Goal: Complete application form

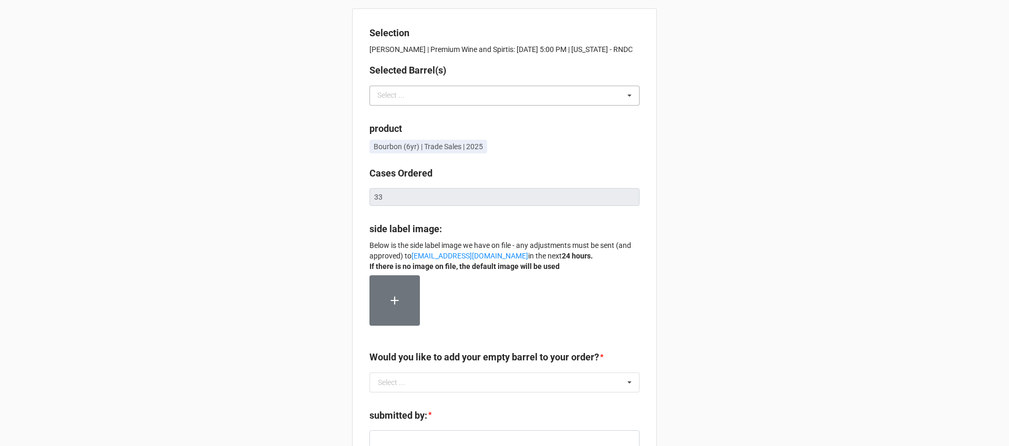
click at [545, 101] on div "Select ... No results found." at bounding box center [505, 96] width 270 height 20
click at [804, 95] on div "Selection David Cleveland | Premium Wine and Spirtis: 10/03/25 @ 5:00 PM | New …" at bounding box center [504, 349] width 1009 height 699
click at [551, 102] on div "Select ... 17929 18325 18492" at bounding box center [505, 96] width 270 height 20
click at [761, 141] on div "Selection David Cleveland | Premium Wine and Spirtis: 10/03/25 @ 5:00 PM | New …" at bounding box center [504, 349] width 1009 height 699
click at [784, 256] on div "Selection David Cleveland | Premium Wine and Spirtis: 10/03/25 @ 5:00 PM | New …" at bounding box center [504, 349] width 1009 height 699
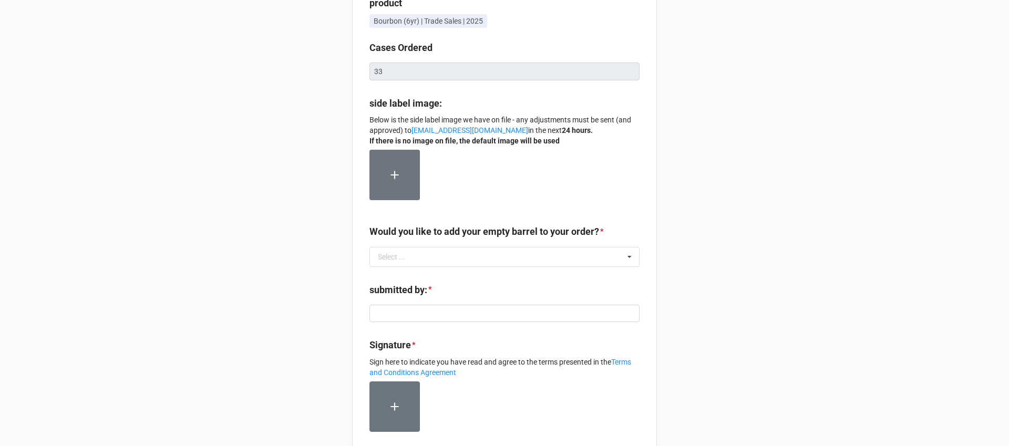
scroll to position [128, 0]
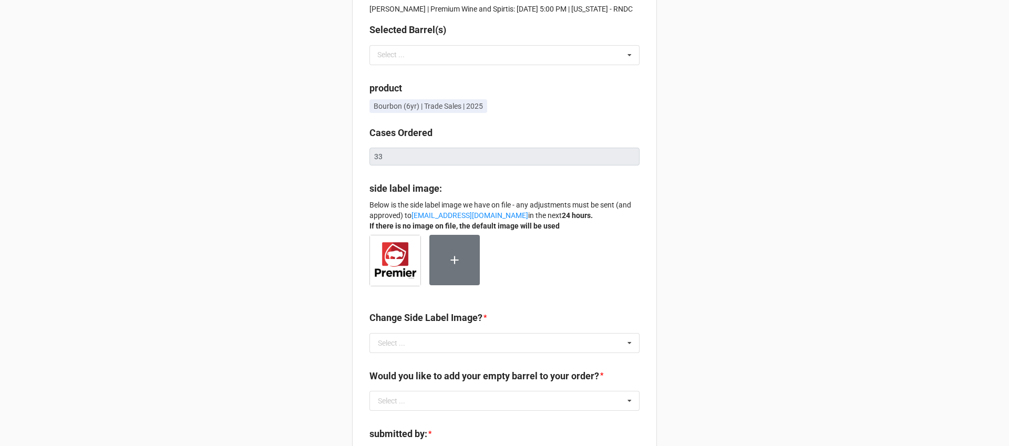
scroll to position [43, 0]
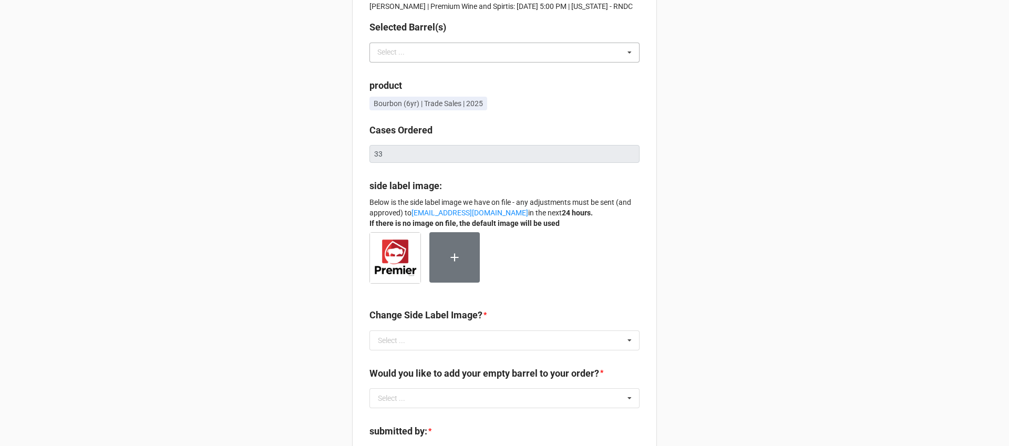
click at [600, 59] on div "Select ... No results found." at bounding box center [505, 53] width 270 height 20
click at [731, 51] on div "Selection David Cleveland | Premium Wine and Spirtis: 10/03/25 @ 5:00 PM | New …" at bounding box center [504, 336] width 1009 height 758
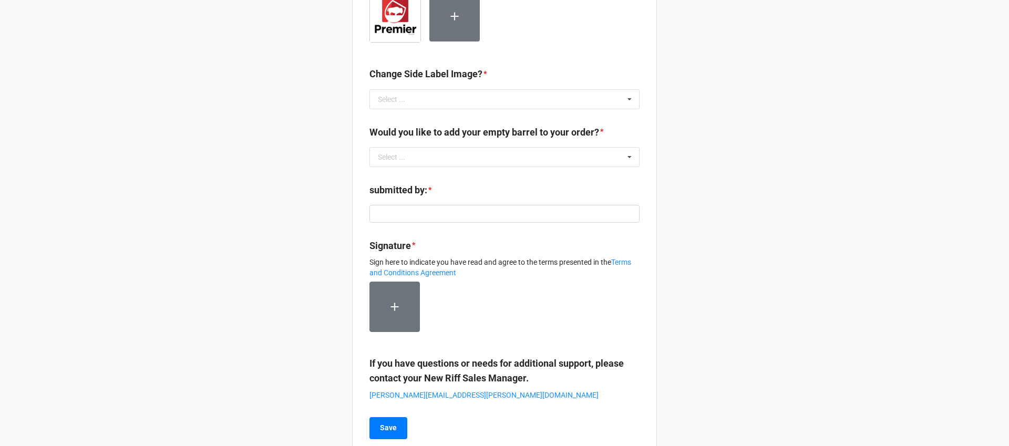
scroll to position [322, 0]
